Goal: Task Accomplishment & Management: Manage account settings

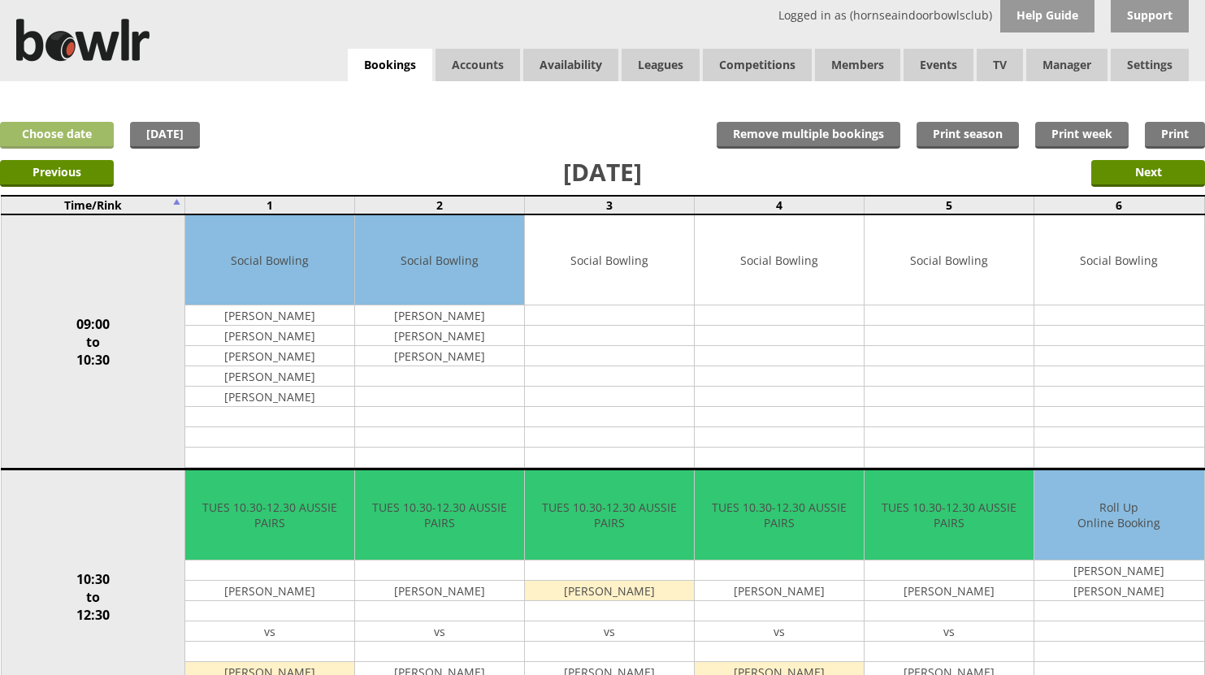
click at [82, 131] on link "Choose date" at bounding box center [57, 135] width 114 height 27
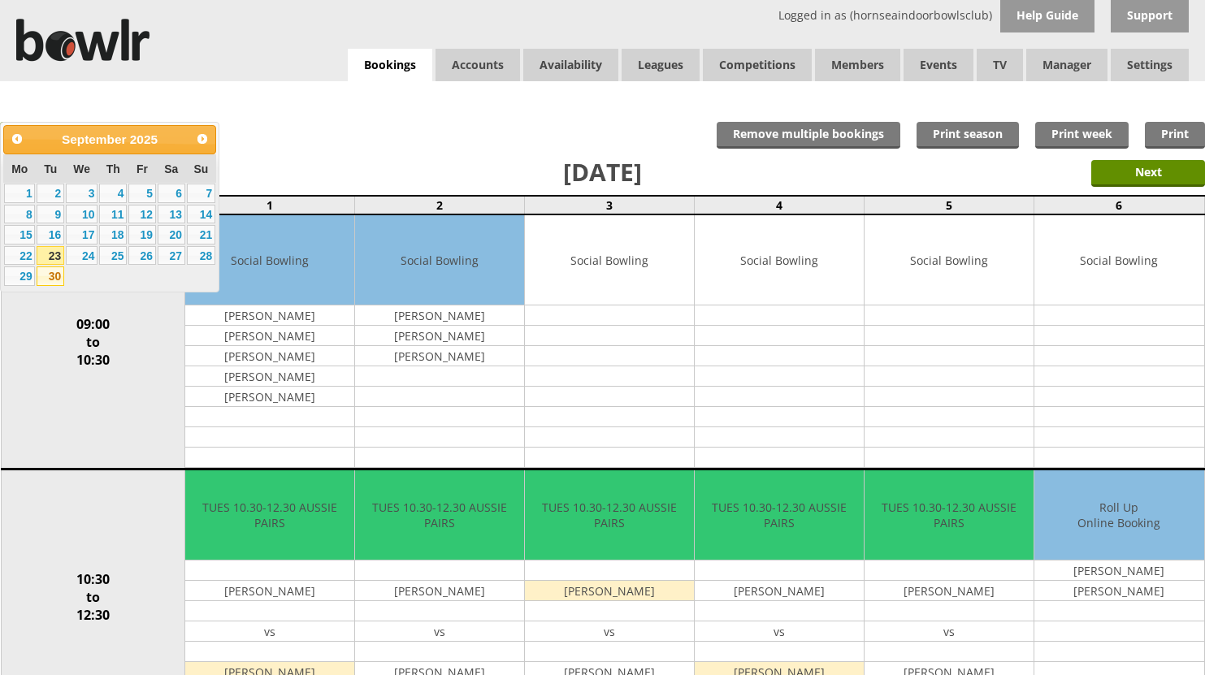
click at [58, 272] on link "30" at bounding box center [51, 275] width 28 height 19
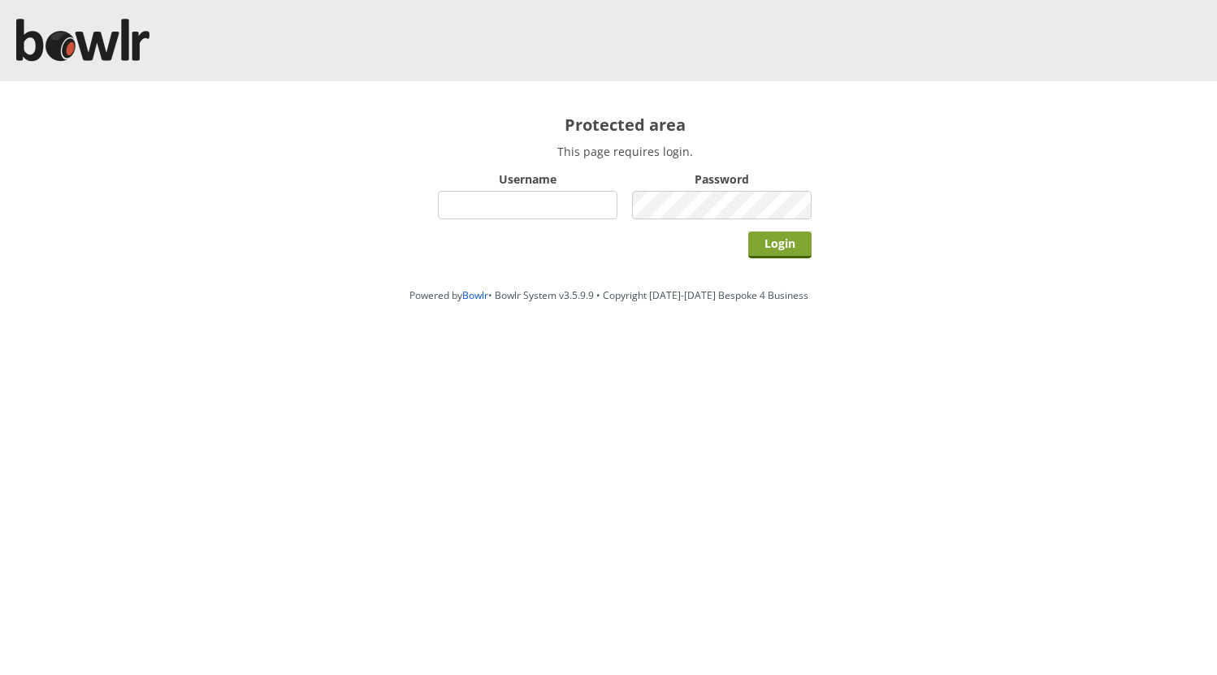
type input "hornseaindoorbowlsclub"
click at [801, 237] on input "Login" at bounding box center [779, 245] width 63 height 27
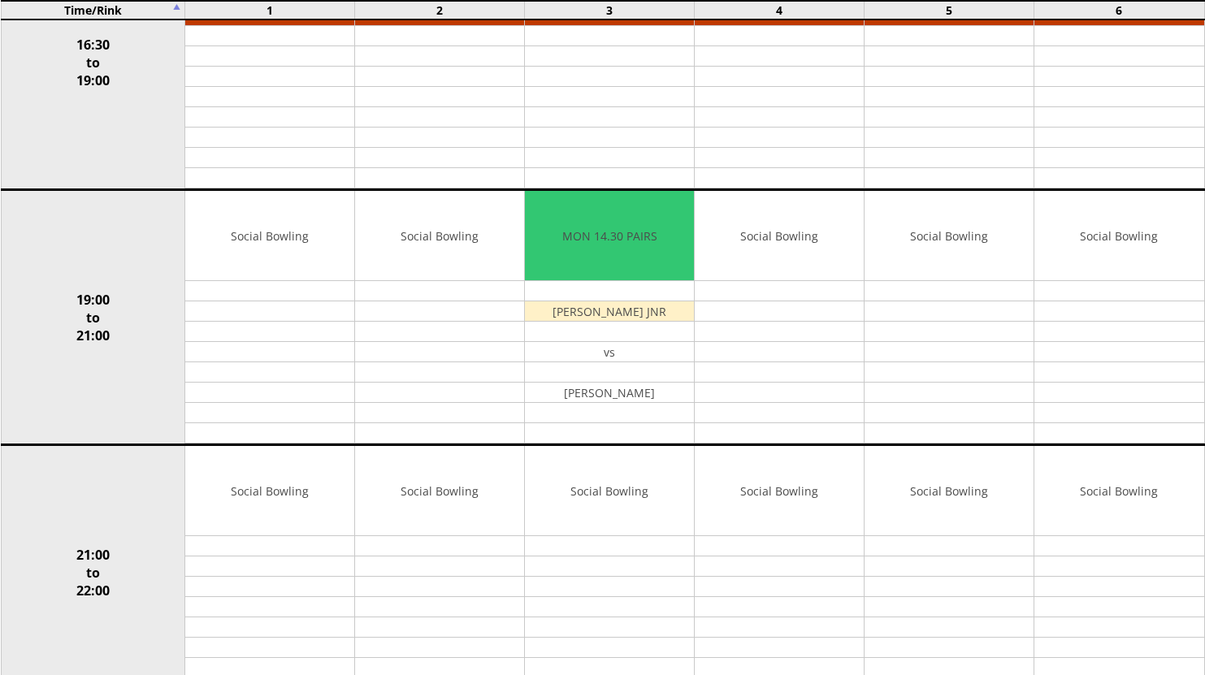
scroll to position [1483, 0]
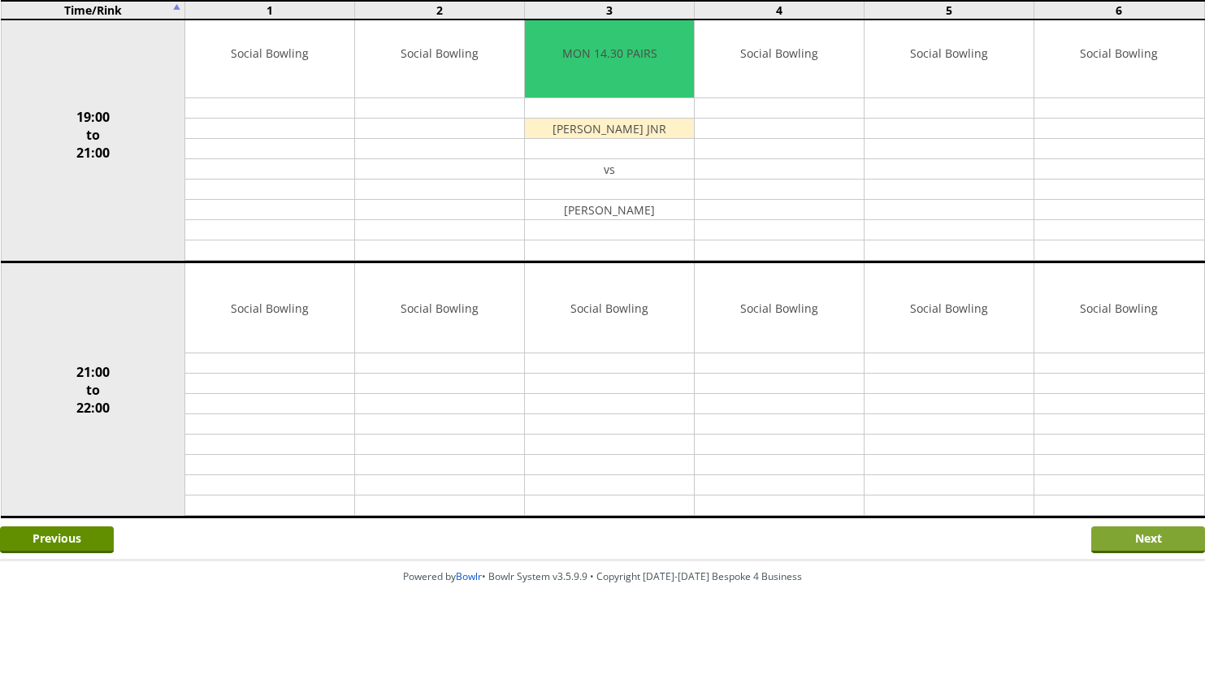
click at [1109, 544] on input "Next" at bounding box center [1148, 539] width 114 height 27
